Goal: Task Accomplishment & Management: Manage account settings

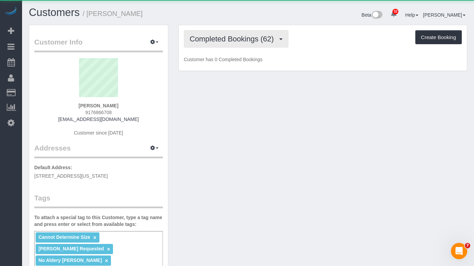
click at [248, 36] on span "Completed Bookings (62)" at bounding box center [234, 39] width 88 height 8
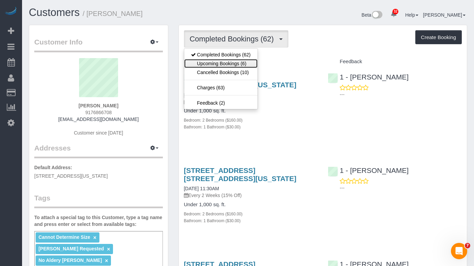
click at [218, 63] on link "Upcoming Bookings (6)" at bounding box center [220, 63] width 73 height 9
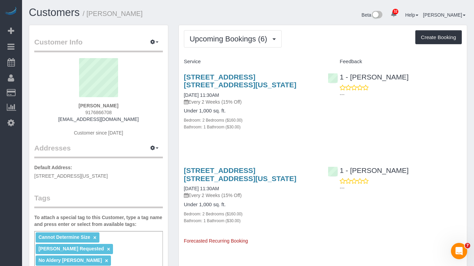
click at [249, 113] on h4 "Under 1,000 sq. ft." at bounding box center [251, 111] width 134 height 6
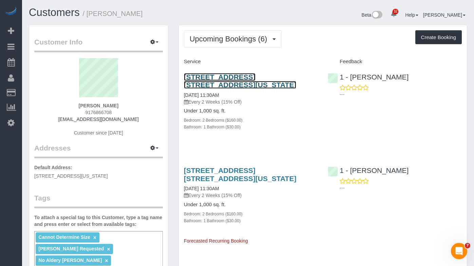
click at [216, 83] on link "405 East 14th Street, Apt. 9h, New York, NY 10009" at bounding box center [240, 81] width 113 height 16
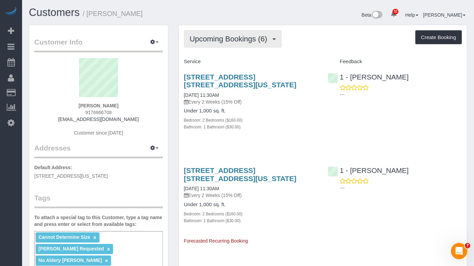
click at [232, 35] on span "Upcoming Bookings (6)" at bounding box center [230, 39] width 81 height 8
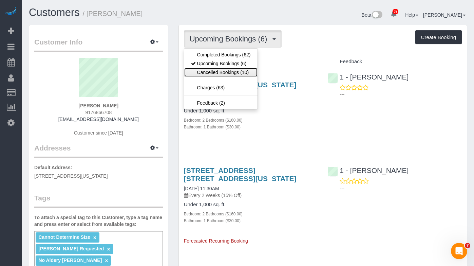
click at [225, 71] on link "Cancelled Bookings (10)" at bounding box center [220, 72] width 73 height 9
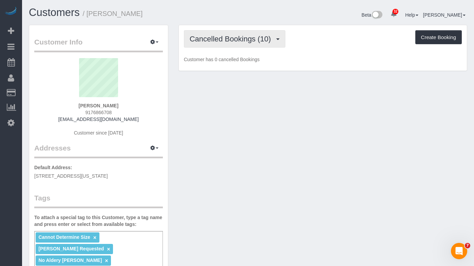
click at [222, 39] on span "Cancelled Bookings (10)" at bounding box center [232, 39] width 85 height 8
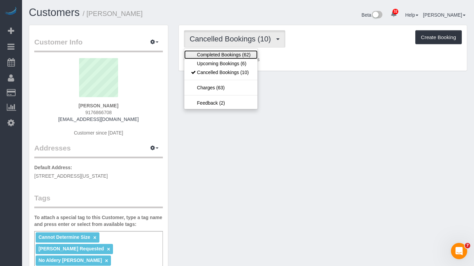
click at [227, 58] on link "Completed Bookings (62)" at bounding box center [220, 54] width 73 height 9
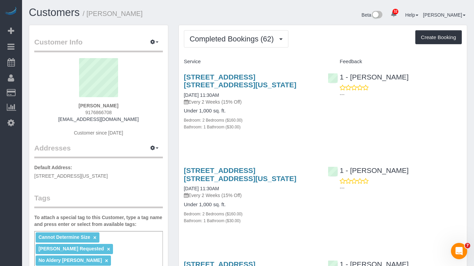
scroll to position [55, 0]
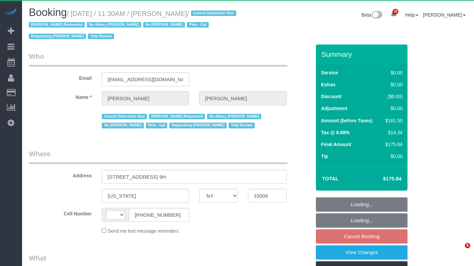
select select "NY"
select select "string:US"
select select "object:1093"
select select "2"
select select "number:89"
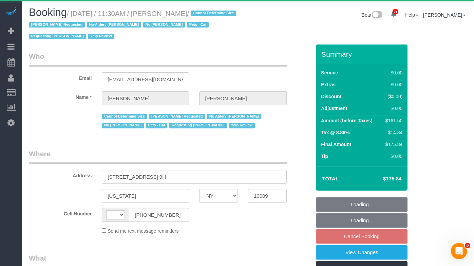
select select "number:90"
select select "number:14"
select select "number:5"
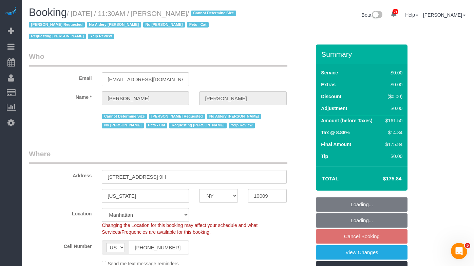
select select "string:stripe-pm_1REukM4VGloSiKo7eNuG2me4"
select select "2"
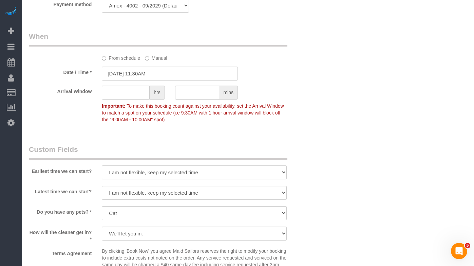
scroll to position [668, 0]
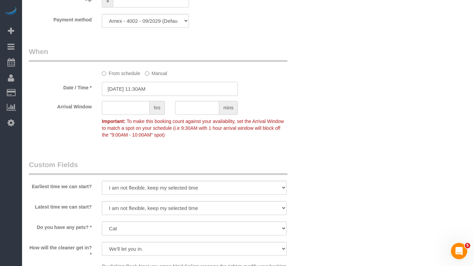
click at [117, 92] on input "10/06/2025 11:30AM" at bounding box center [170, 89] width 136 height 14
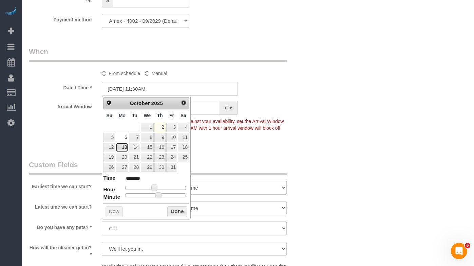
click at [121, 147] on link "13" at bounding box center [122, 147] width 13 height 9
type input "10/13/2025 11:30AM"
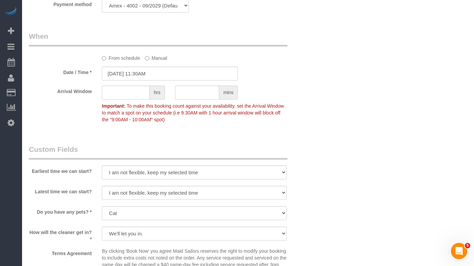
scroll to position [683, 0]
click at [118, 72] on input "10/13/2025 11:30AM" at bounding box center [170, 74] width 136 height 14
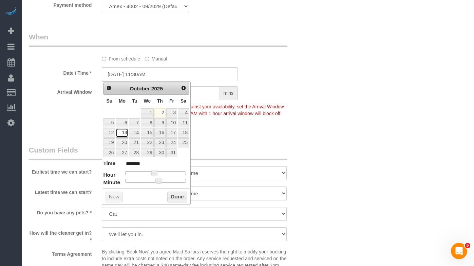
drag, startPoint x: 122, startPoint y: 133, endPoint x: 220, endPoint y: 115, distance: 99.3
click at [122, 133] on link "13" at bounding box center [122, 132] width 13 height 9
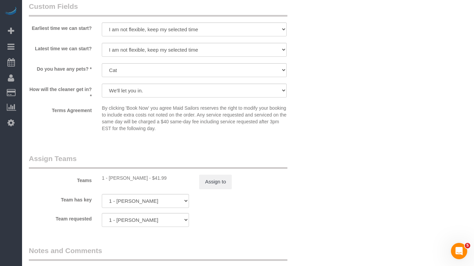
scroll to position [827, 0]
click at [61, 170] on div "Teams 1 - Ingrid Malasi - $41.99 Assign to" at bounding box center [170, 170] width 292 height 35
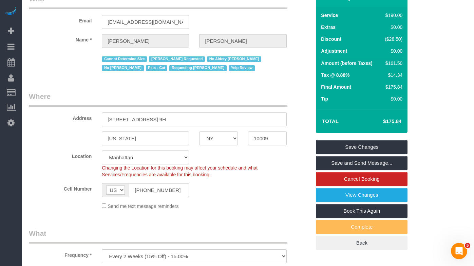
scroll to position [0, 0]
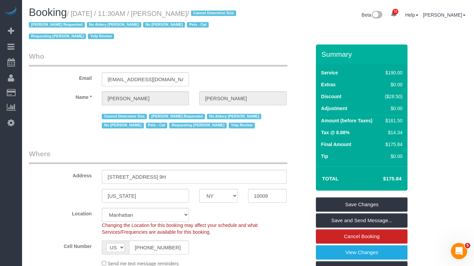
drag, startPoint x: 233, startPoint y: 11, endPoint x: 77, endPoint y: 14, distance: 156.5
click at [77, 14] on small "/ October 06, 2025 / 11:30AM / Alexandra Roseman / Cannot Determine Size Ingrid…" at bounding box center [133, 25] width 209 height 31
copy small "October 06, 2025 / 11:30AM / Alexandra Roseman"
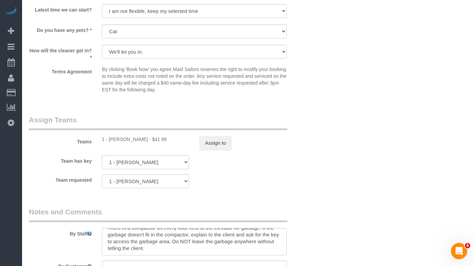
scroll to position [866, 0]
drag, startPoint x: 136, startPoint y: 140, endPoint x: 109, endPoint y: 139, distance: 27.5
click at [109, 139] on div "1 - Ingrid Malasi - $41.99" at bounding box center [145, 138] width 87 height 7
copy div "Ingrid Malasi"
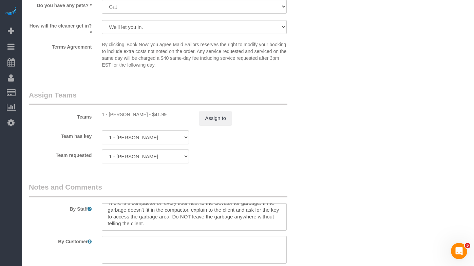
drag, startPoint x: 133, startPoint y: 106, endPoint x: 135, endPoint y: 116, distance: 10.0
click at [134, 106] on div "Teams 1 - Ingrid Malasi - $41.99 Assign to" at bounding box center [170, 107] width 292 height 35
drag, startPoint x: 137, startPoint y: 113, endPoint x: 109, endPoint y: 115, distance: 28.2
click at [109, 115] on div "1 - Ingrid Malasi - $41.99" at bounding box center [145, 114] width 87 height 7
copy div "Ingrid Malasi"
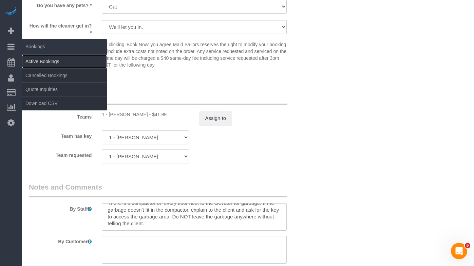
click at [50, 64] on link "Active Bookings" at bounding box center [64, 62] width 85 height 14
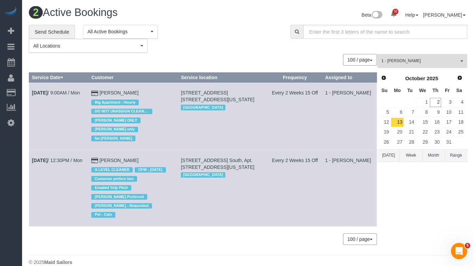
click at [432, 66] on button "1 - Ingrid Malasi All Teams" at bounding box center [422, 61] width 90 height 14
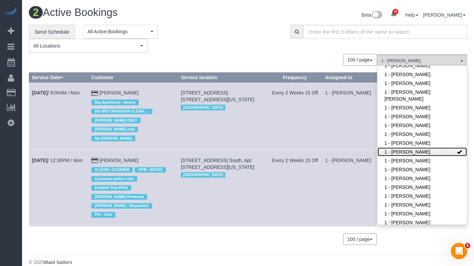
click at [439, 147] on link "1 - [PERSON_NAME]" at bounding box center [422, 151] width 89 height 9
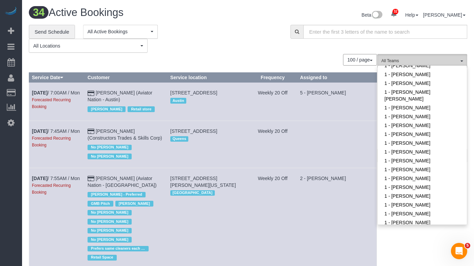
drag, startPoint x: 421, startPoint y: 58, endPoint x: 423, endPoint y: 63, distance: 5.0
click at [421, 58] on span "All Teams" at bounding box center [419, 61] width 77 height 6
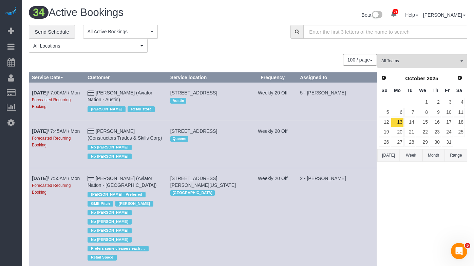
click at [386, 152] on button "Today" at bounding box center [388, 155] width 22 height 13
click at [419, 63] on span "All Teams" at bounding box center [419, 61] width 77 height 6
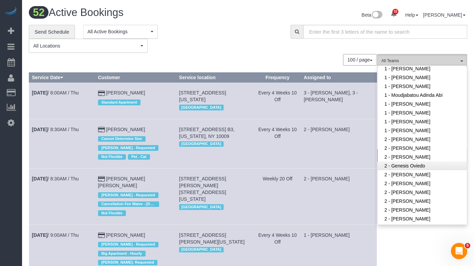
scroll to position [292, 0]
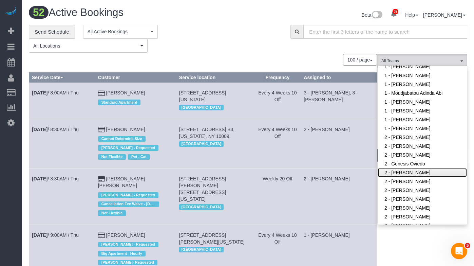
click at [410, 168] on link "2 - [PERSON_NAME]" at bounding box center [422, 172] width 89 height 9
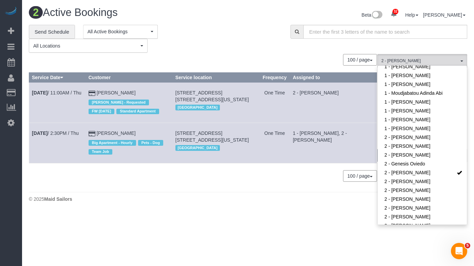
click at [240, 39] on div "**********" at bounding box center [154, 39] width 251 height 28
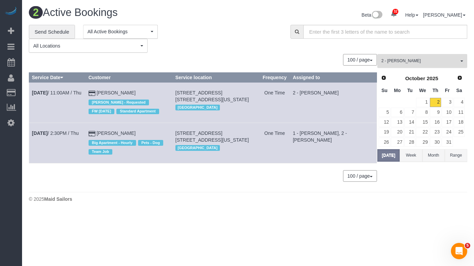
click at [398, 58] on span "2 - [PERSON_NAME]" at bounding box center [419, 61] width 77 height 6
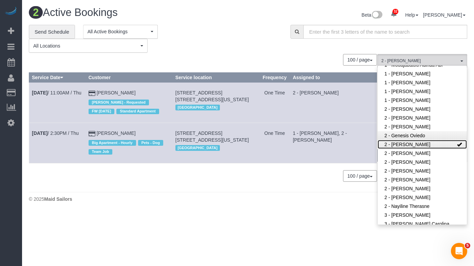
scroll to position [316, 0]
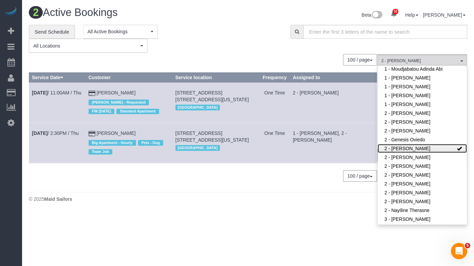
click at [435, 144] on link "2 - [PERSON_NAME]" at bounding box center [422, 148] width 89 height 9
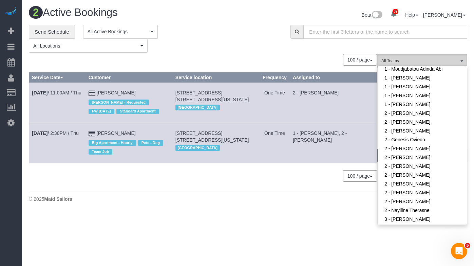
click at [414, 57] on button "All Teams" at bounding box center [422, 61] width 90 height 14
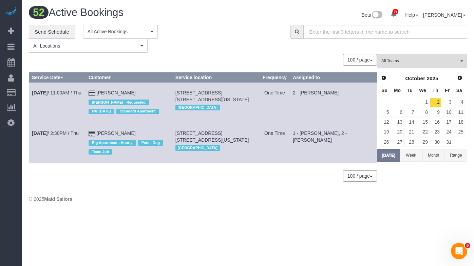
click at [415, 59] on span "All Teams" at bounding box center [419, 61] width 77 height 6
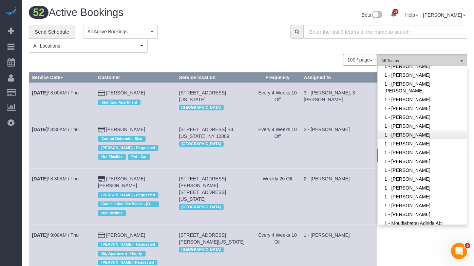
scroll to position [156, 0]
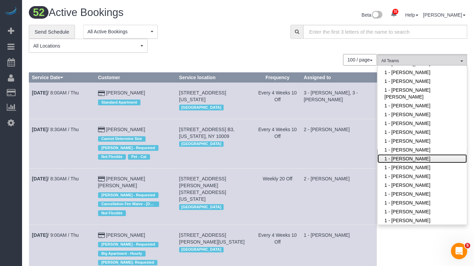
click at [413, 154] on link "1 - [PERSON_NAME]" at bounding box center [422, 158] width 89 height 9
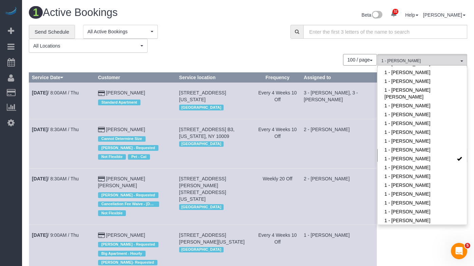
drag, startPoint x: 195, startPoint y: 13, endPoint x: 171, endPoint y: 8, distance: 25.0
click at [195, 13] on h1 "1 Active Bookings" at bounding box center [136, 13] width 214 height 12
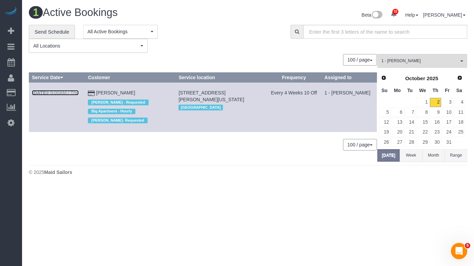
click at [64, 91] on link "Oct 2nd / 9:00AM / Thu" at bounding box center [55, 92] width 47 height 5
drag, startPoint x: 416, startPoint y: 60, endPoint x: 418, endPoint y: 64, distance: 4.3
click at [416, 60] on span "1 - [PERSON_NAME]" at bounding box center [419, 61] width 77 height 6
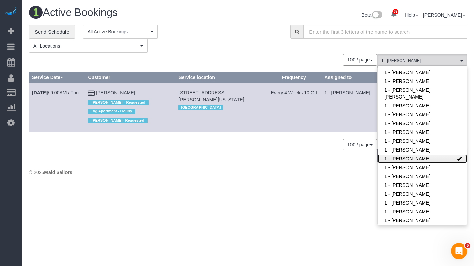
click at [431, 154] on link "1 - [PERSON_NAME]" at bounding box center [422, 158] width 89 height 9
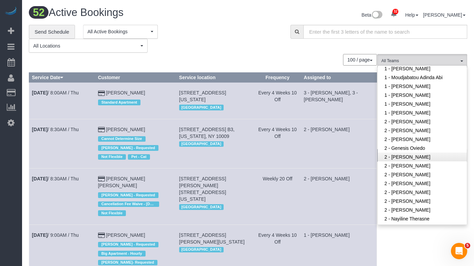
scroll to position [314, 0]
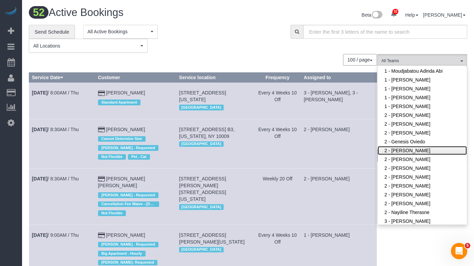
click at [416, 146] on link "2 - [PERSON_NAME]" at bounding box center [422, 150] width 89 height 9
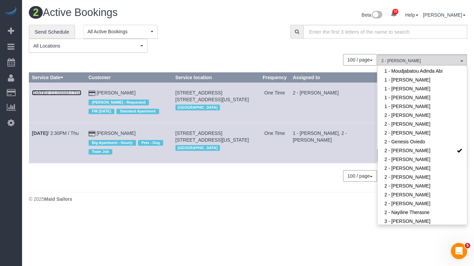
click at [61, 93] on link "Oct 2nd / 11:00AM / Thu" at bounding box center [57, 92] width 50 height 5
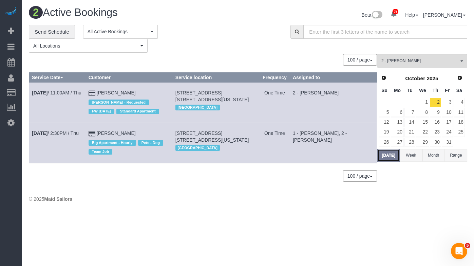
click at [391, 151] on button "Today" at bounding box center [388, 155] width 22 height 13
click at [403, 61] on span "2 - [PERSON_NAME]" at bounding box center [419, 61] width 77 height 6
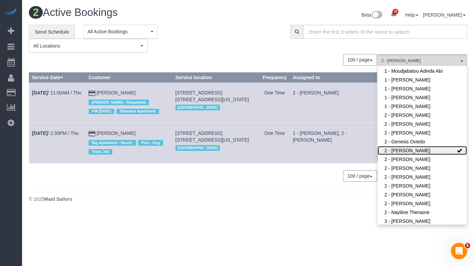
scroll to position [0, 0]
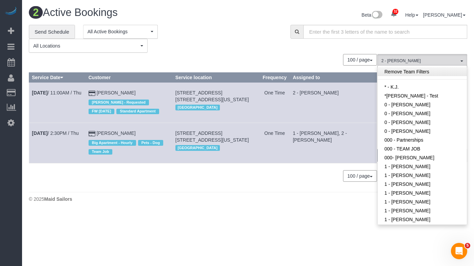
click at [412, 72] on link "Remove Team Filters" at bounding box center [422, 71] width 89 height 9
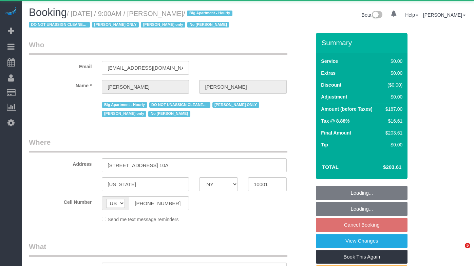
select select "NY"
select select "object:756"
select select "2"
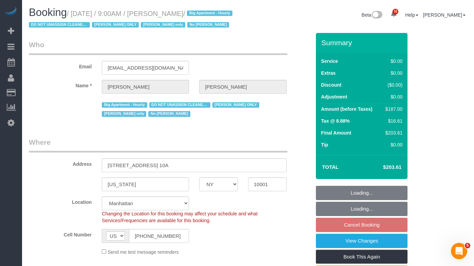
select select "spot2"
select select "string:stripe-pm_1RRmor4VGloSiKo75q03orw4"
select select "number:89"
select select "number:73"
select select "number:15"
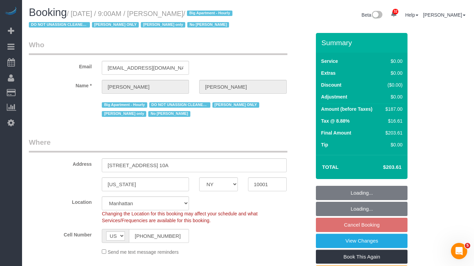
select select "number:5"
select select "object:1473"
select select "2"
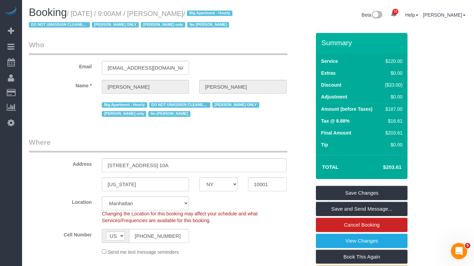
drag, startPoint x: 194, startPoint y: 13, endPoint x: 219, endPoint y: 13, distance: 24.1
click at [194, 15] on small "/ October 13, 2025 / 9:00AM / Cheryl-Rose Cruz / Big Apartment - Hourly DO NOT …" at bounding box center [132, 19] width 206 height 19
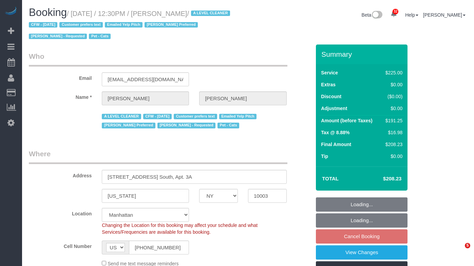
select select "NY"
select select "180"
select select "number:89"
select select "number:90"
select select "number:15"
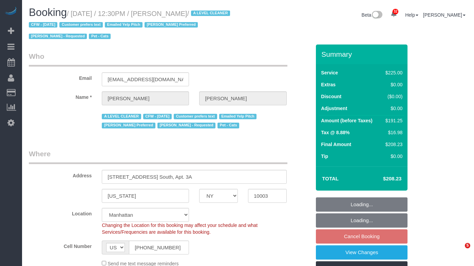
select select "number:6"
select select "number:21"
select select "object:1483"
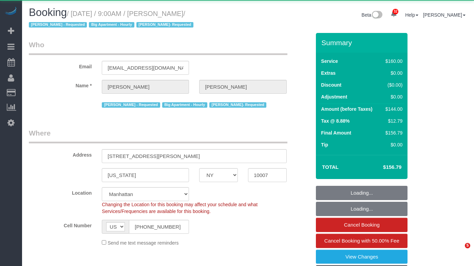
select select "NY"
select select "number:89"
select select "number:90"
select select "number:15"
select select "number:5"
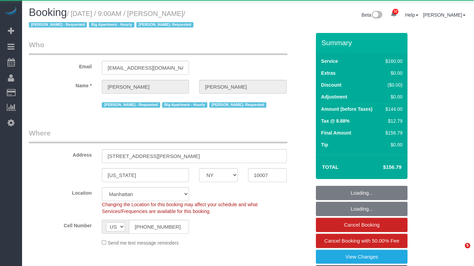
select select "string:stripe-pm_1LQvy54VGloSiKo72JmjeUwQ"
select select "spot1"
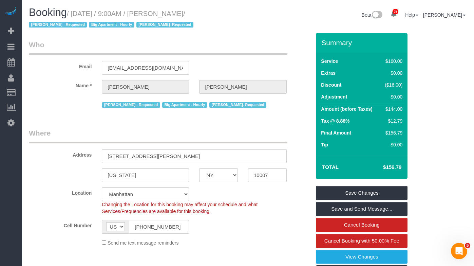
drag, startPoint x: 211, startPoint y: 13, endPoint x: 166, endPoint y: 15, distance: 45.5
click at [166, 15] on small "/ [DATE] / 9:00AM / [PERSON_NAME] / [PERSON_NAME] - Requested Big Apartment - H…" at bounding box center [112, 19] width 167 height 19
copy small "[PERSON_NAME]"
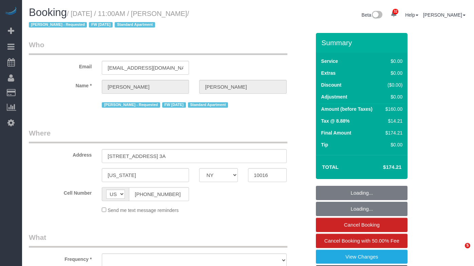
select select "NY"
select select "object:932"
select select "1"
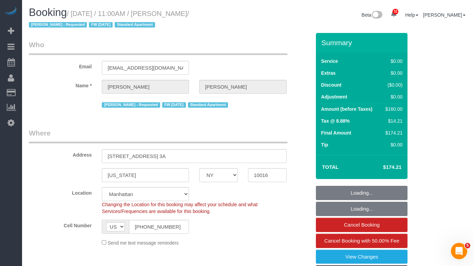
select select "object:936"
select select "string:stripe-pm_1SDmqr4VGloSiKo7vI1bnf0D"
select select "spot1"
select select "number:89"
select select "number:90"
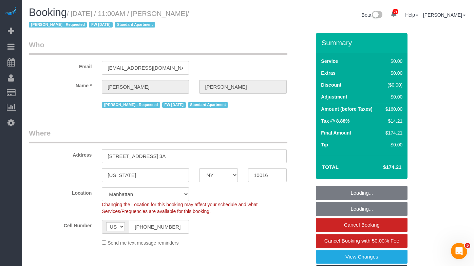
select select "number:15"
select select "number:5"
select select "1"
drag, startPoint x: 218, startPoint y: 14, endPoint x: 419, endPoint y: 37, distance: 203.0
click at [170, 12] on small "/ [DATE] / 11:00AM / [PERSON_NAME] / [PERSON_NAME] - Requested FW [DATE] Standa…" at bounding box center [109, 19] width 160 height 19
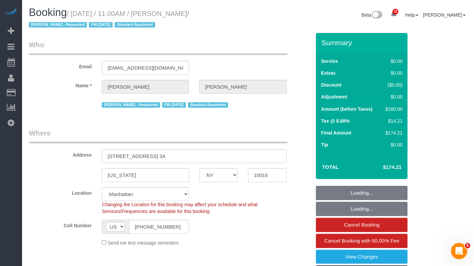
copy small "[PERSON_NAME]"
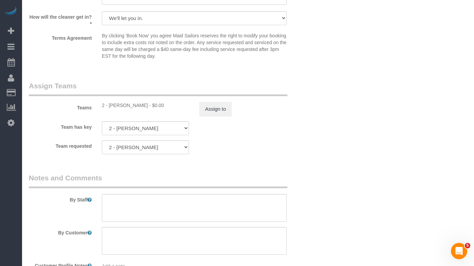
scroll to position [818, 0]
